Goal: Task Accomplishment & Management: Manage account settings

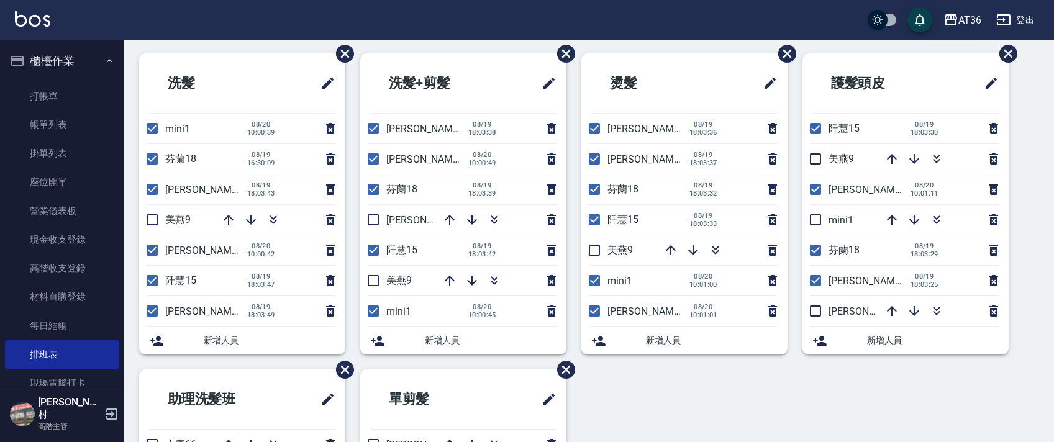
scroll to position [83, 0]
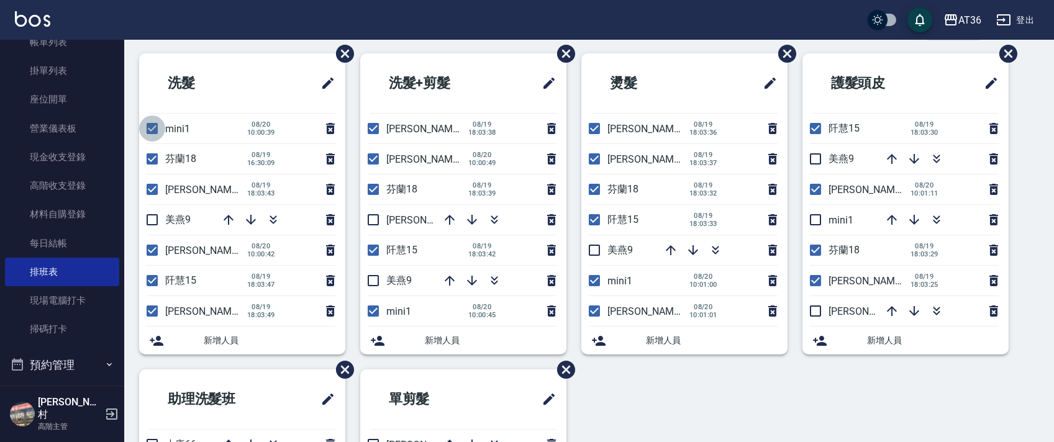
click at [160, 127] on input "checkbox" at bounding box center [152, 129] width 26 height 26
checkbox input "false"
click at [373, 312] on input "checkbox" at bounding box center [373, 311] width 26 height 26
checkbox input "false"
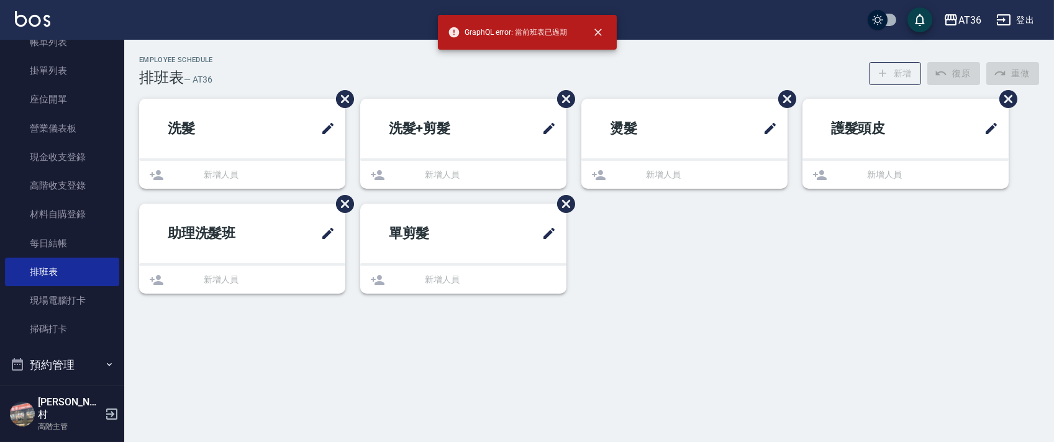
scroll to position [0, 0]
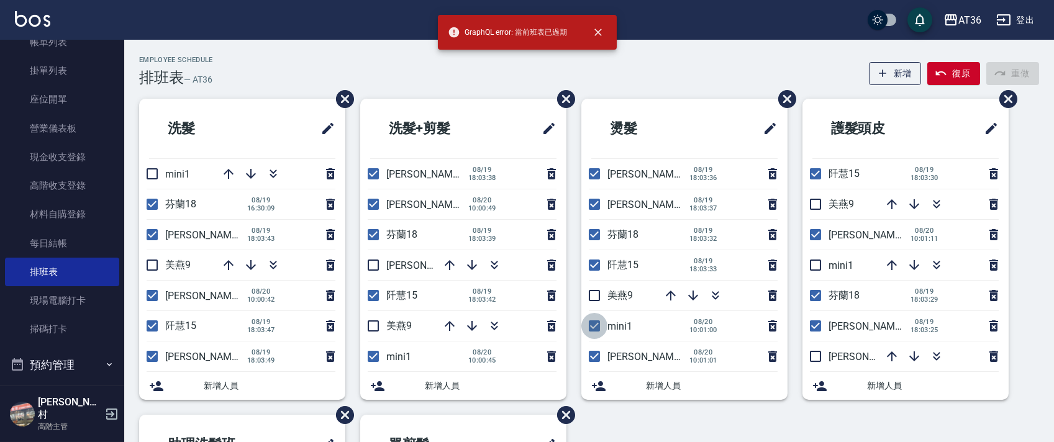
click at [597, 327] on input "checkbox" at bounding box center [594, 326] width 26 height 26
checkbox input "false"
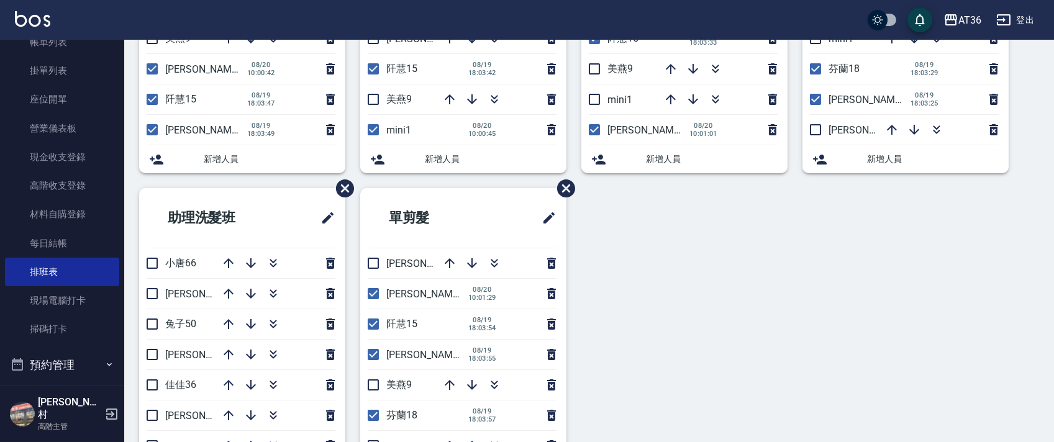
scroll to position [294, 0]
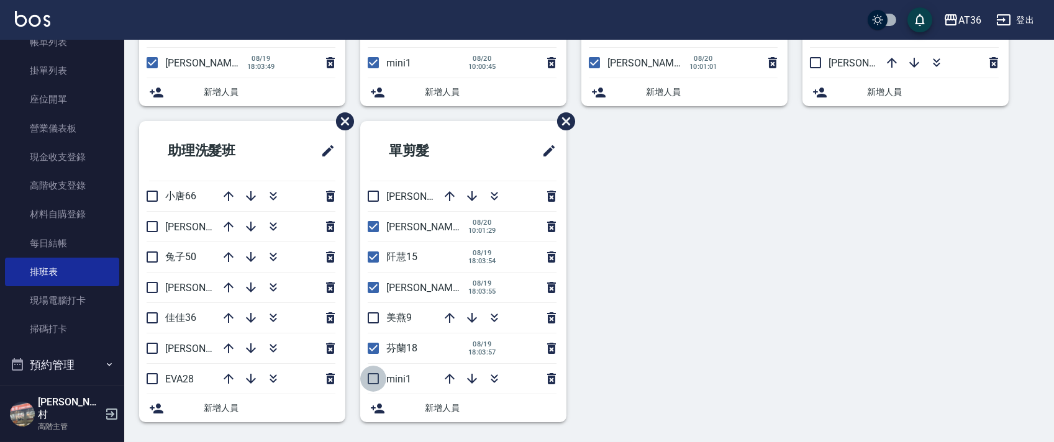
click at [371, 381] on input "checkbox" at bounding box center [373, 379] width 26 height 26
checkbox input "true"
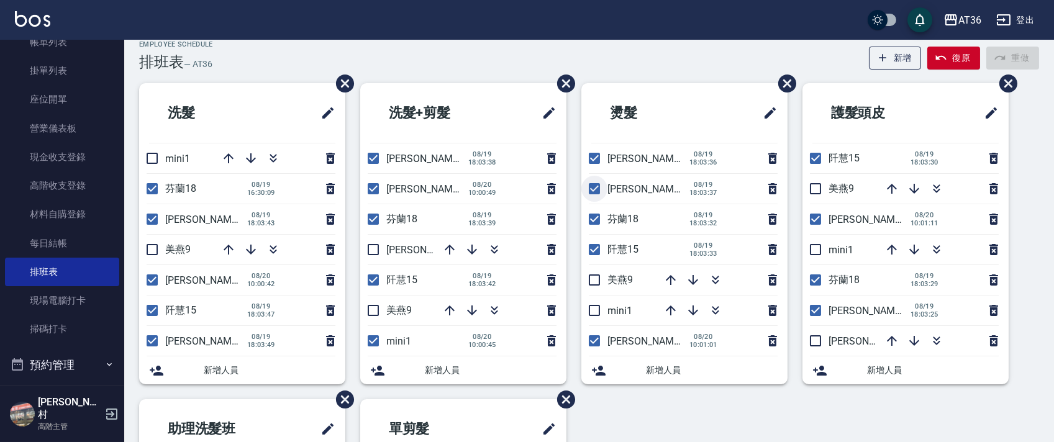
scroll to position [0, 0]
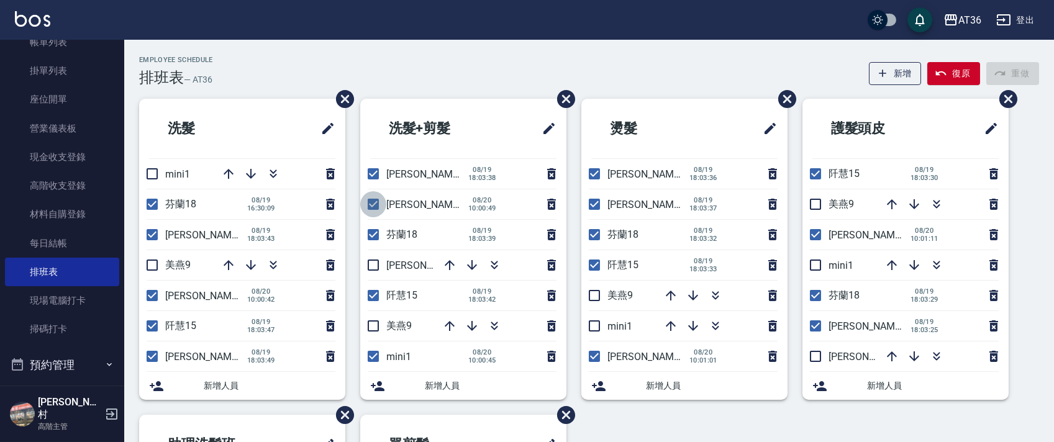
click at [373, 205] on input "checkbox" at bounding box center [373, 204] width 26 height 26
checkbox input "false"
click at [159, 296] on input "checkbox" at bounding box center [152, 296] width 26 height 26
checkbox input "false"
click at [592, 176] on input "checkbox" at bounding box center [594, 174] width 26 height 26
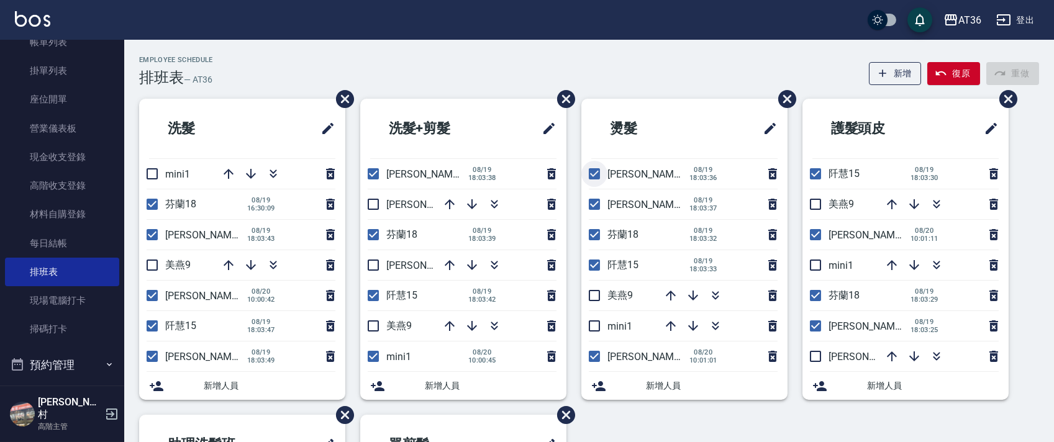
checkbox input "false"
click at [594, 356] on input "checkbox" at bounding box center [594, 356] width 26 height 26
checkbox input "false"
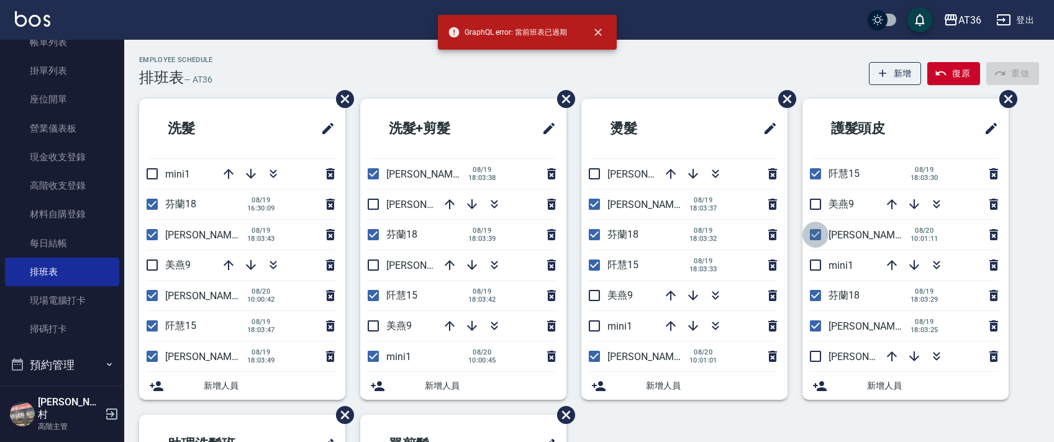
click at [815, 237] on input "checkbox" at bounding box center [815, 235] width 26 height 26
checkbox input "false"
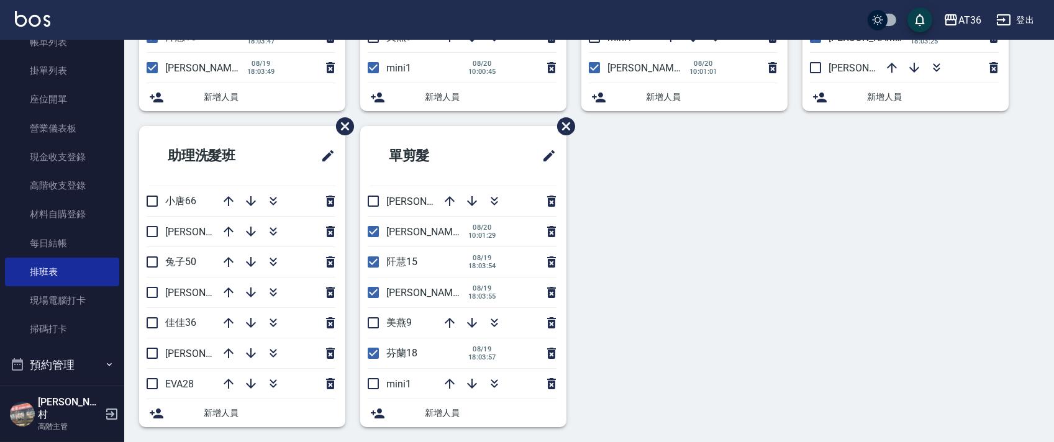
scroll to position [294, 0]
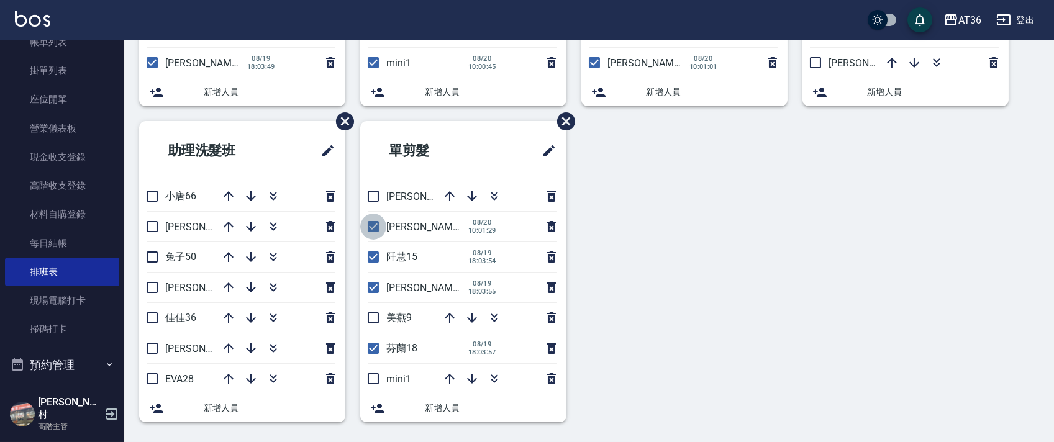
click at [374, 220] on input "checkbox" at bounding box center [373, 227] width 26 height 26
checkbox input "false"
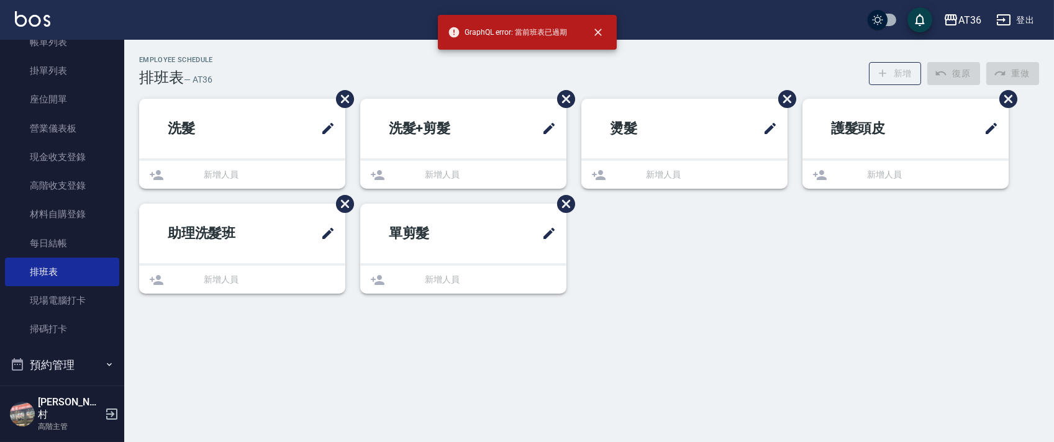
scroll to position [0, 0]
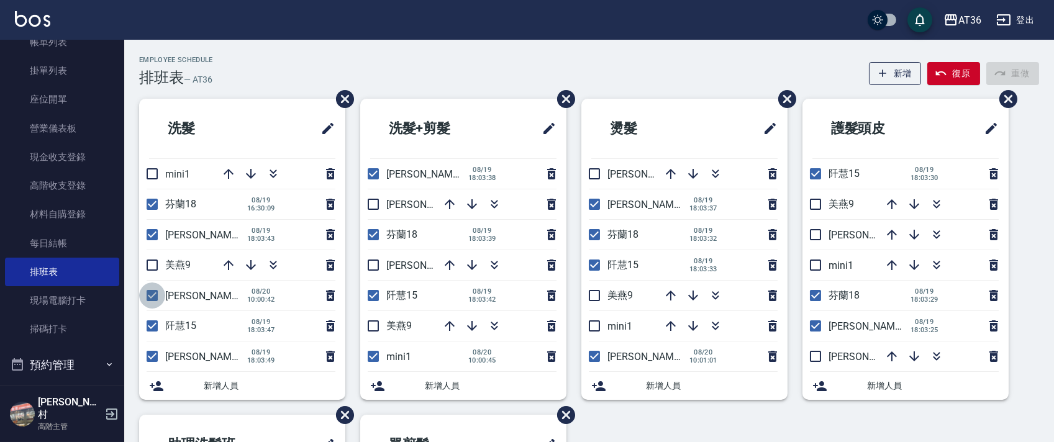
click at [154, 299] on input "checkbox" at bounding box center [152, 296] width 26 height 26
checkbox input "false"
click at [232, 173] on icon "button" at bounding box center [229, 174] width 10 height 10
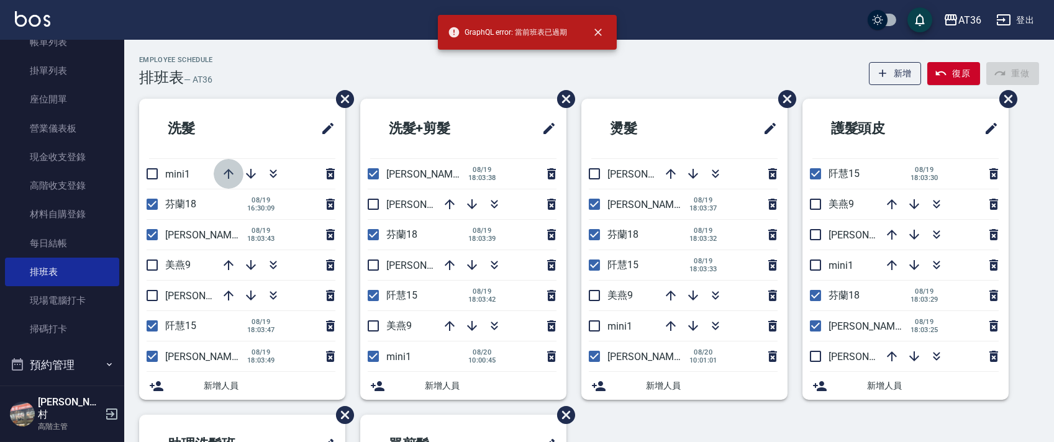
click at [227, 170] on icon "button" at bounding box center [229, 174] width 10 height 10
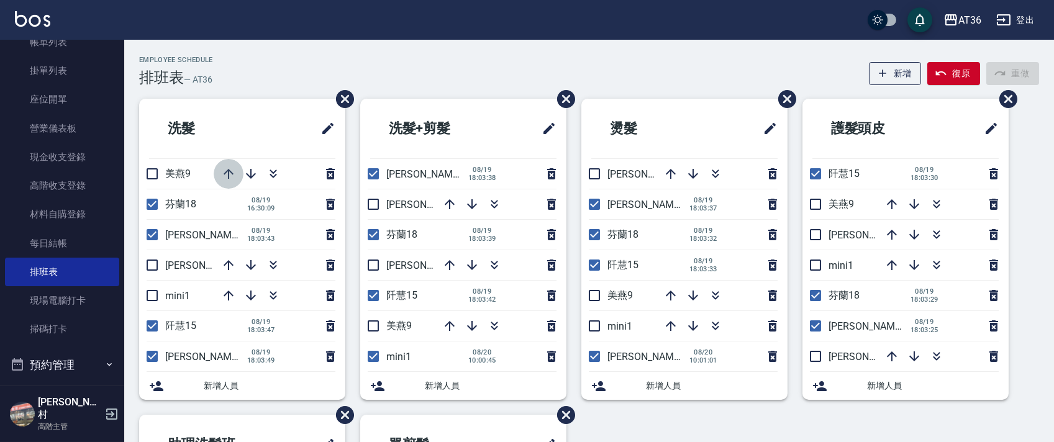
click at [230, 173] on icon "button" at bounding box center [228, 173] width 15 height 15
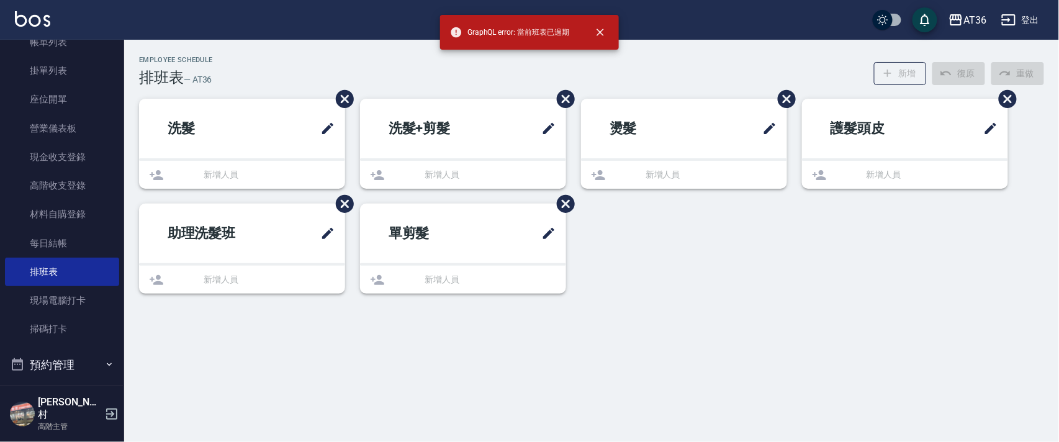
click at [231, 174] on ul "洗髮 新增人員" at bounding box center [242, 144] width 206 height 90
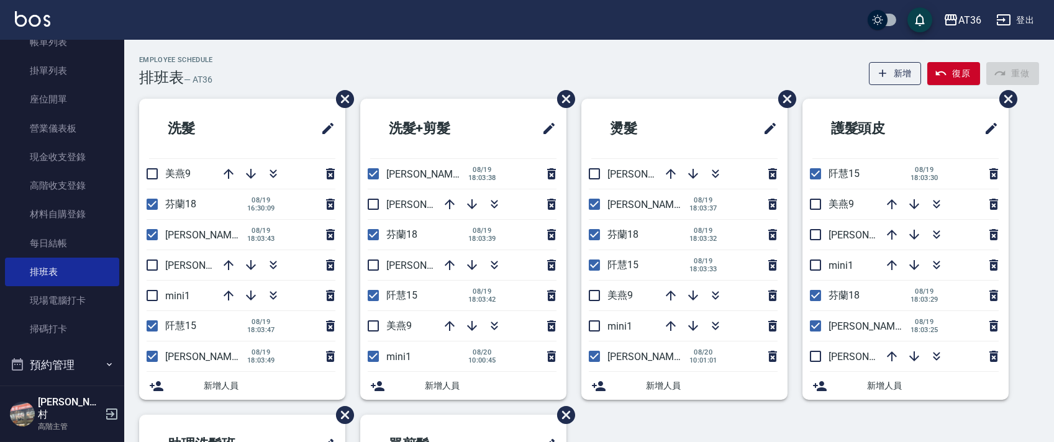
click at [232, 175] on icon "button" at bounding box center [228, 173] width 15 height 15
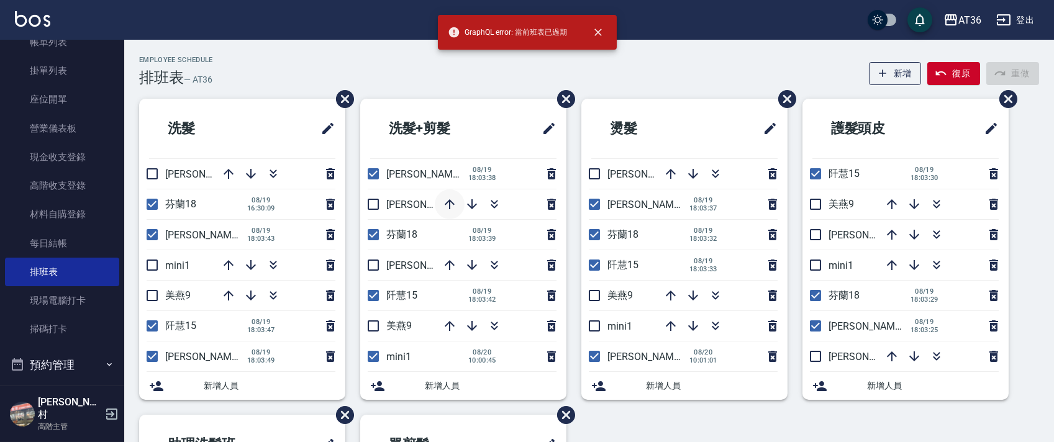
click at [448, 199] on icon "button" at bounding box center [449, 204] width 15 height 15
